Goal: Transaction & Acquisition: Purchase product/service

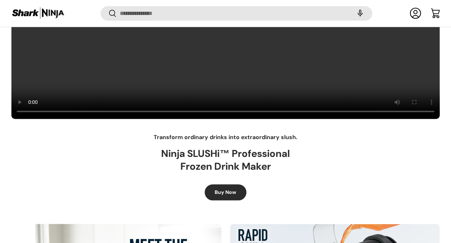
scroll to position [302, 0]
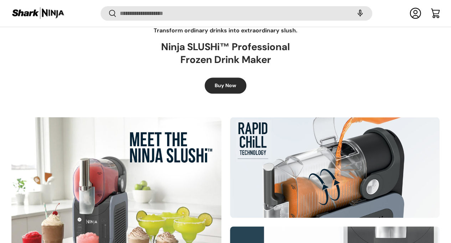
click at [172, 166] on div at bounding box center [116, 222] width 210 height 210
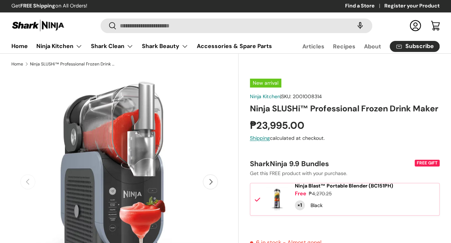
scroll to position [107, 0]
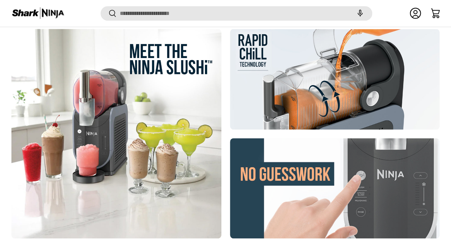
click at [319, 67] on div at bounding box center [335, 79] width 210 height 101
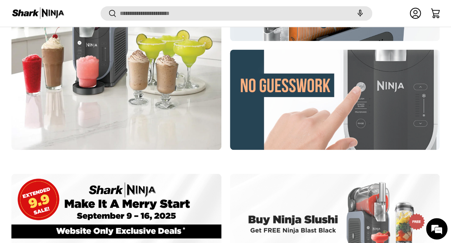
click at [333, 98] on div at bounding box center [335, 100] width 210 height 101
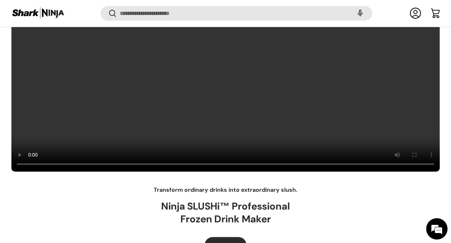
scroll to position [231, 0]
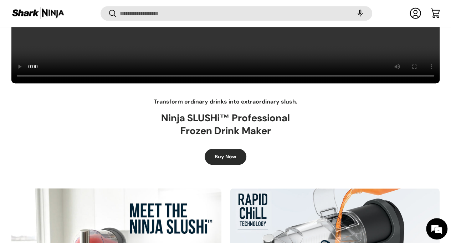
click at [217, 149] on link "Buy Now" at bounding box center [226, 157] width 42 height 16
